Goal: Information Seeking & Learning: Learn about a topic

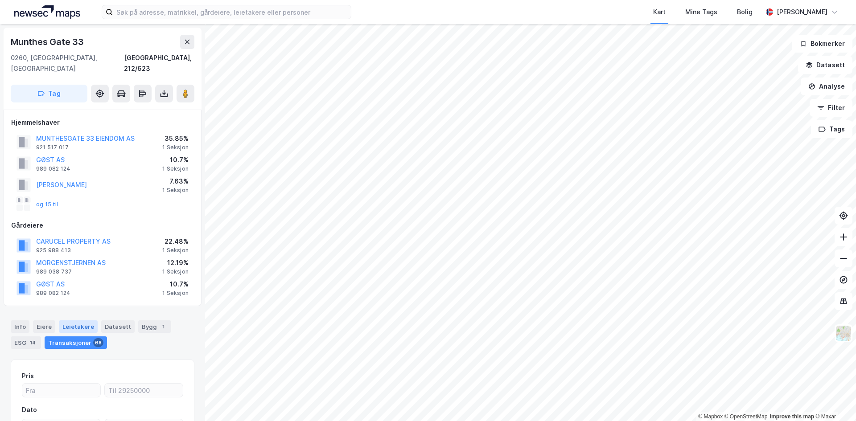
click at [82, 320] on div "Leietakere" at bounding box center [78, 326] width 39 height 12
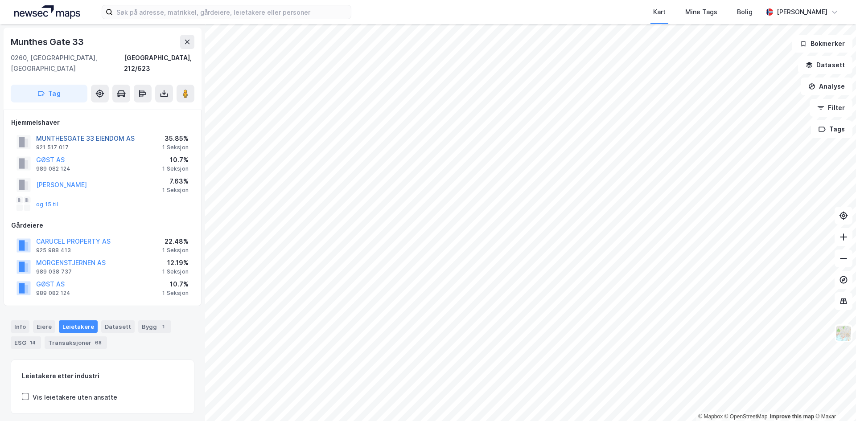
click at [0, 0] on button "MUNTHESGATE 33 EIENDOM AS" at bounding box center [0, 0] width 0 height 0
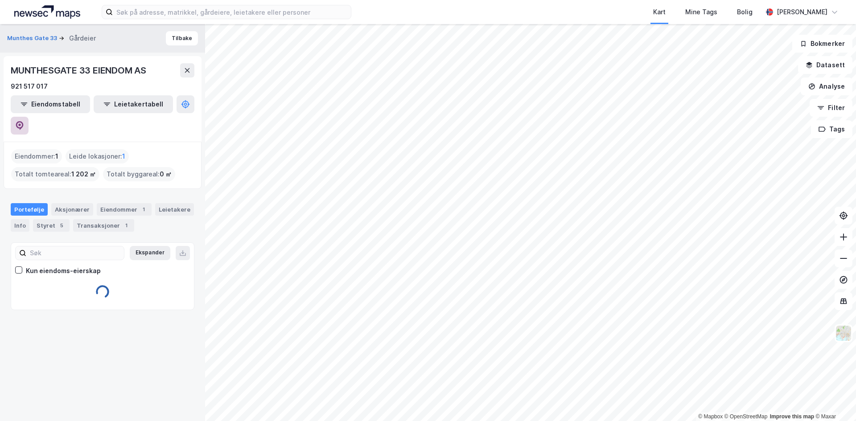
click at [29, 117] on button at bounding box center [20, 126] width 18 height 18
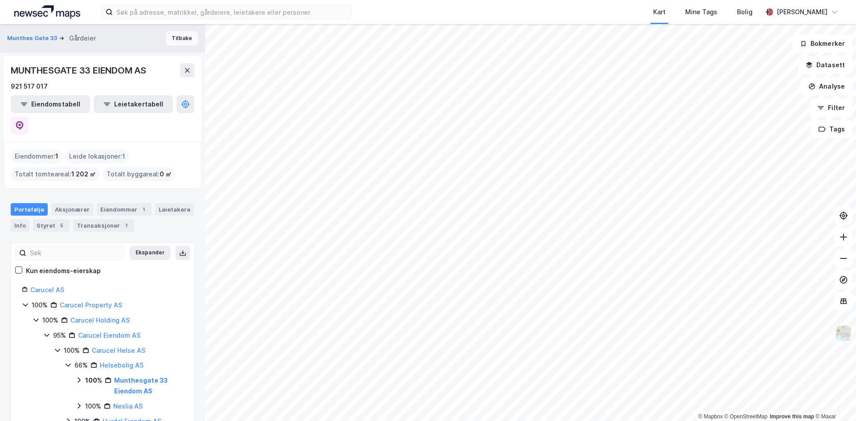
click at [166, 44] on button "Tilbake" at bounding box center [182, 38] width 32 height 14
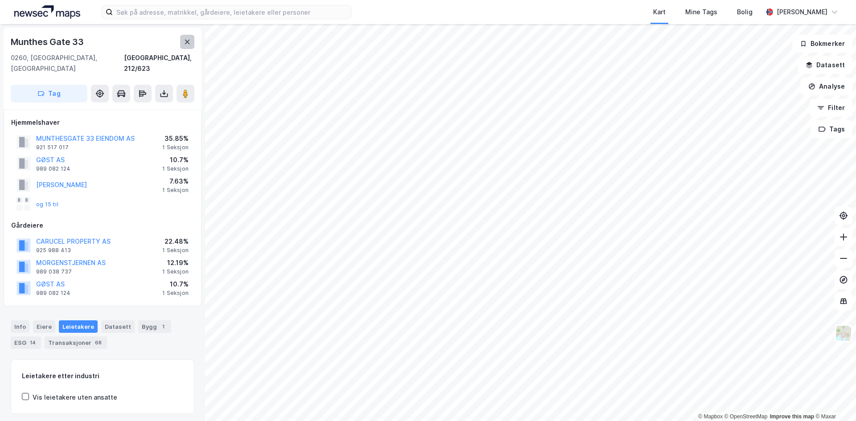
click at [189, 41] on icon at bounding box center [187, 41] width 7 height 7
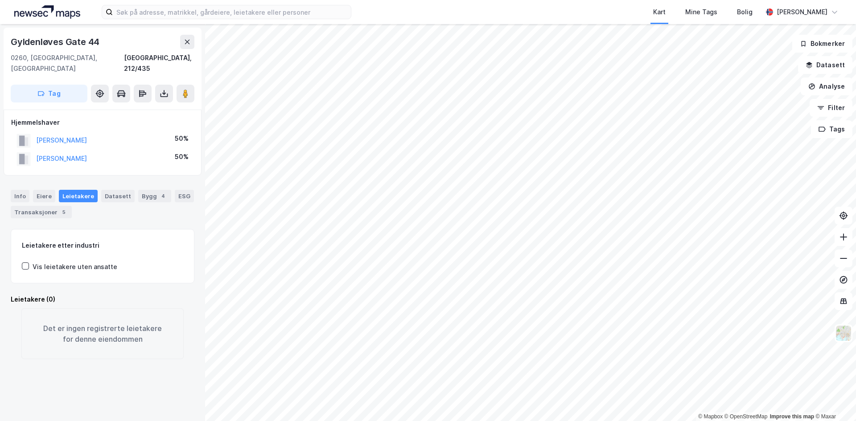
drag, startPoint x: 50, startPoint y: 198, endPoint x: 78, endPoint y: 212, distance: 30.9
click at [49, 206] on div "Transaksjoner 5" at bounding box center [41, 212] width 61 height 12
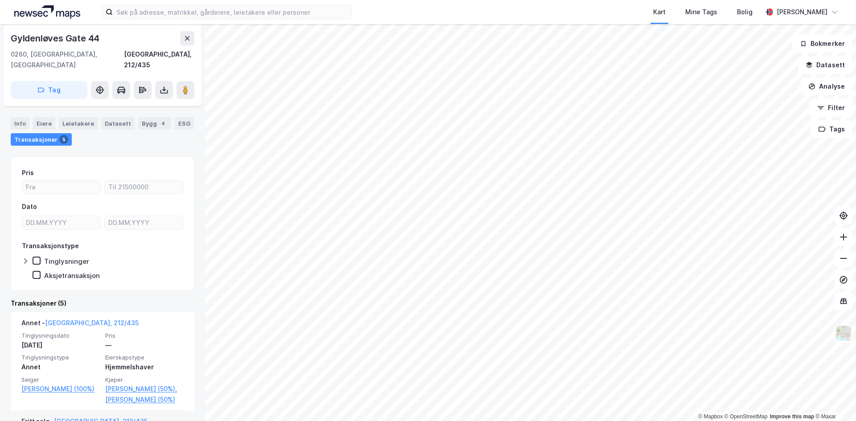
scroll to position [45, 0]
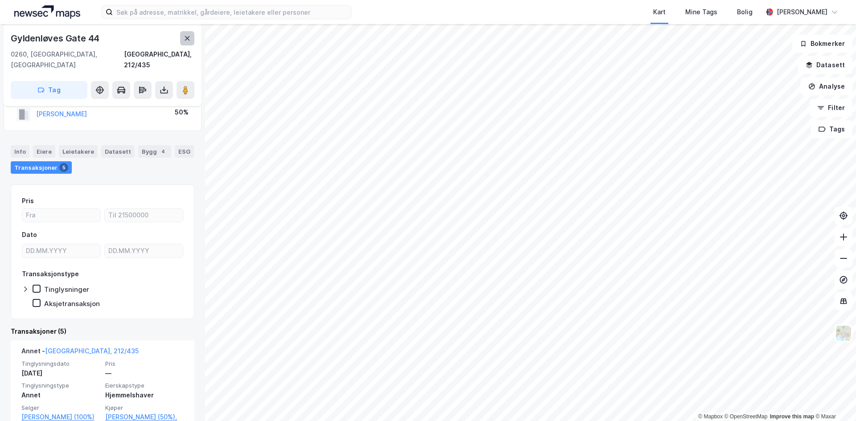
click at [186, 37] on icon at bounding box center [187, 38] width 7 height 7
